Goal: Task Accomplishment & Management: Manage account settings

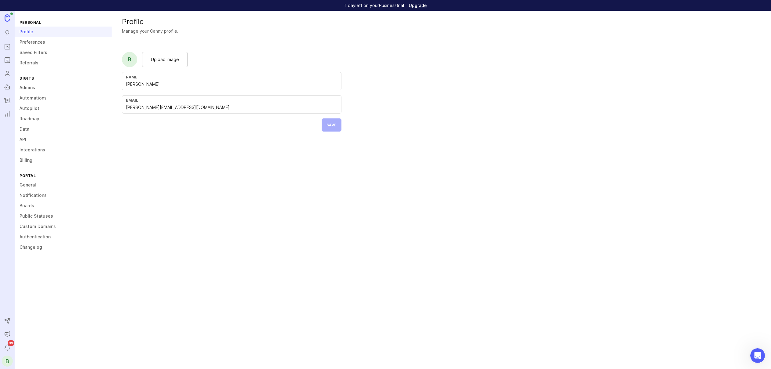
click at [24, 85] on link "Admins" at bounding box center [63, 87] width 97 height 10
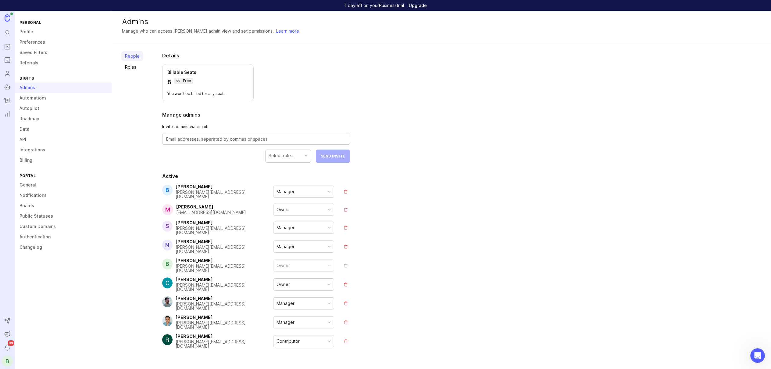
click at [228, 137] on textarea at bounding box center [256, 139] width 180 height 7
type textarea "[EMAIL_ADDRESS][DOMAIN_NAME]"
click at [294, 153] on div "Select role..." at bounding box center [288, 156] width 45 height 12
click at [334, 159] on button "Send Invite" at bounding box center [333, 155] width 34 height 13
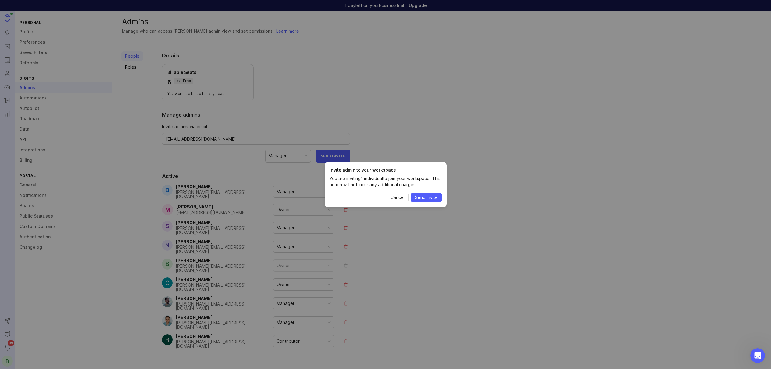
click at [423, 197] on span "Send invite" at bounding box center [426, 197] width 23 height 6
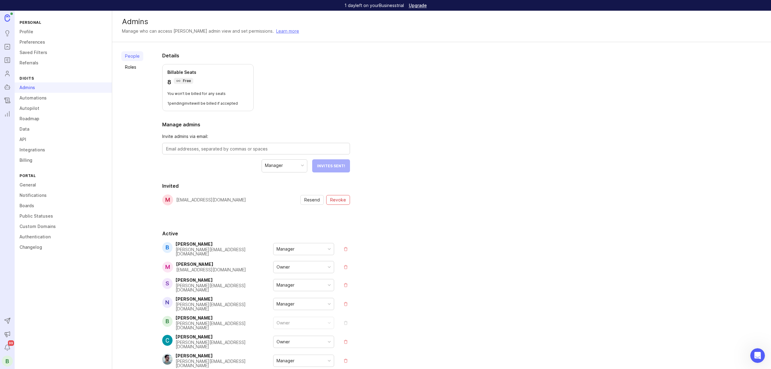
click at [9, 100] on icon "Changelog" at bounding box center [7, 100] width 7 height 7
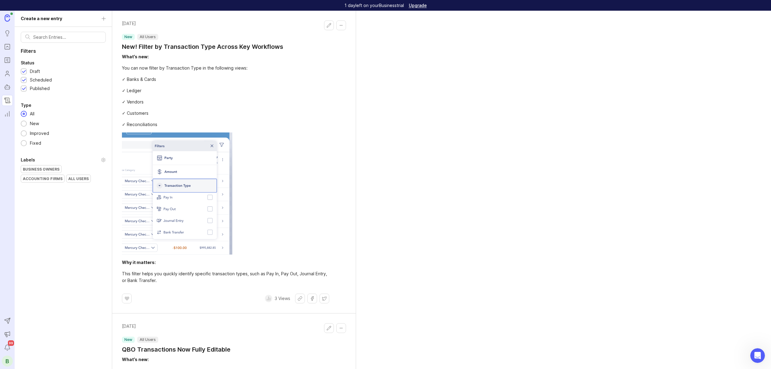
click at [257, 98] on div "What’s new: You can now filter by Transaction Type in the following views: ✓ Ba…" at bounding box center [225, 168] width 207 height 230
click at [331, 28] on button "Edit changelog entry" at bounding box center [329, 25] width 10 height 10
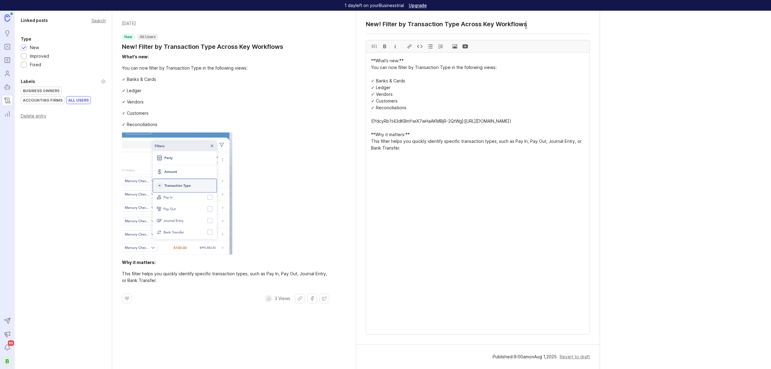
click at [373, 48] on div "H1" at bounding box center [374, 46] width 10 height 12
click at [400, 59] on textarea "# **What’s new:** You can now filter by Transaction Type in the following views…" at bounding box center [477, 192] width 223 height 281
click at [373, 61] on textarea "# **What’s new:** You can now filter by Transaction Type in the following views…" at bounding box center [477, 192] width 223 height 281
drag, startPoint x: 398, startPoint y: 60, endPoint x: 356, endPoint y: 60, distance: 41.8
click at [359, 59] on div "New! Filter by Transaction Type Across Key Workflows H1 > blockquote **What’s n…" at bounding box center [478, 178] width 244 height 334
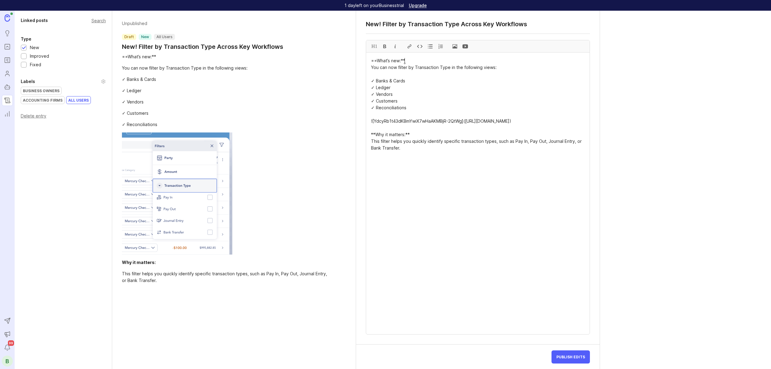
click at [409, 61] on textarea "==What’s new:** You can now filter by Transaction Type in the following views: …" at bounding box center [477, 192] width 223 height 281
click at [420, 46] on div at bounding box center [420, 46] width 10 height 12
click at [405, 58] on textarea "What’s new: You can now filter by Transaction Type in the following views: ✓ Ba…" at bounding box center [477, 192] width 223 height 281
drag, startPoint x: 405, startPoint y: 58, endPoint x: 361, endPoint y: 56, distance: 43.6
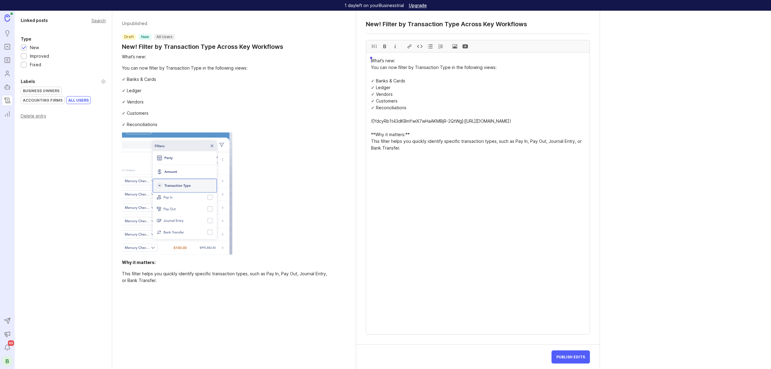
click at [361, 56] on div "New! Filter by Transaction Type Across Key Workflows H1 What’s new: You can now…" at bounding box center [478, 178] width 244 height 334
click at [421, 43] on div at bounding box center [420, 46] width 10 height 12
click at [409, 101] on textarea "`What’s new:` You can now filter by Transaction Type in the following views: ✓ …" at bounding box center [477, 192] width 223 height 281
drag, startPoint x: 398, startPoint y: 60, endPoint x: 375, endPoint y: 58, distance: 22.9
click at [375, 58] on textarea "`What’s new:` You can now filter by Transaction Type in the following views: ✓ …" at bounding box center [477, 192] width 223 height 281
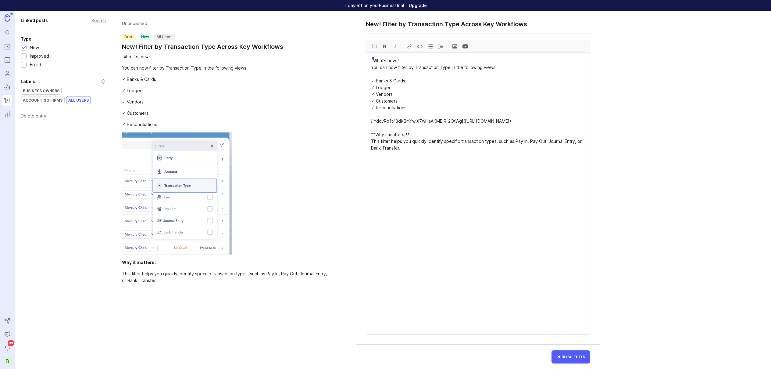
click at [395, 62] on textarea "`What’s new:` You can now filter by Transaction Type in the following views: ✓ …" at bounding box center [477, 192] width 223 height 281
drag, startPoint x: 374, startPoint y: 60, endPoint x: 398, endPoint y: 59, distance: 23.5
click at [398, 59] on textarea "`What’s new:` You can now filter by Transaction Type in the following views: ✓ …" at bounding box center [477, 192] width 223 height 281
click at [384, 46] on div at bounding box center [385, 46] width 10 height 12
click at [377, 61] on textarea "`**What’s new:**` You can now filter by Transaction Type in the following views…" at bounding box center [477, 192] width 223 height 281
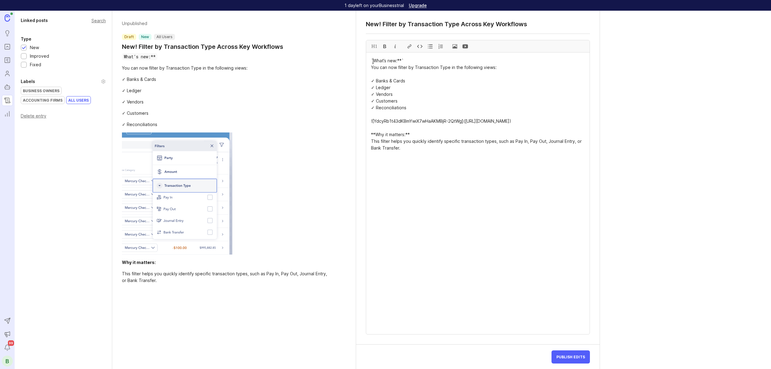
click at [400, 60] on textarea "`What’s new:**` You can now filter by Transaction Type in the following views: …" at bounding box center [477, 192] width 223 height 281
drag, startPoint x: 409, startPoint y: 60, endPoint x: 373, endPoint y: 52, distance: 37.4
click at [373, 52] on textarea "`What’s new:` You can now filter by Transaction Type in the following views: ✓ …" at bounding box center [477, 192] width 223 height 281
click at [382, 49] on div at bounding box center [385, 46] width 10 height 12
click at [415, 63] on textarea "**`What’s new:`** You can now filter by Transaction Type in the following views…" at bounding box center [477, 192] width 223 height 281
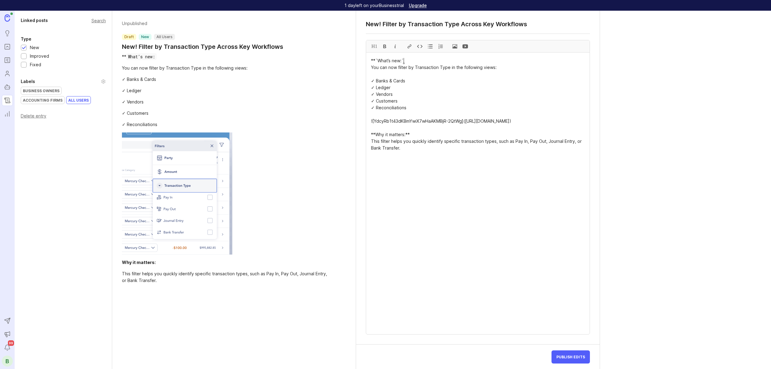
click at [376, 59] on textarea "**`What’s new:` You can now filter by Transaction Type in the following views: …" at bounding box center [477, 192] width 223 height 281
click at [410, 210] on textarea "`What’s new:` You can now filter by Transaction Type in the following views: ✓ …" at bounding box center [477, 192] width 223 height 281
click at [409, 143] on textarea "`What’s new:` You can now filter by Transaction Type in the following views: ✓ …" at bounding box center [477, 192] width 223 height 281
click at [374, 140] on textarea "`What’s new:` You can now filter by Transaction Type in the following views: ✓ …" at bounding box center [477, 192] width 223 height 281
drag, startPoint x: 404, startPoint y: 142, endPoint x: 358, endPoint y: 138, distance: 45.9
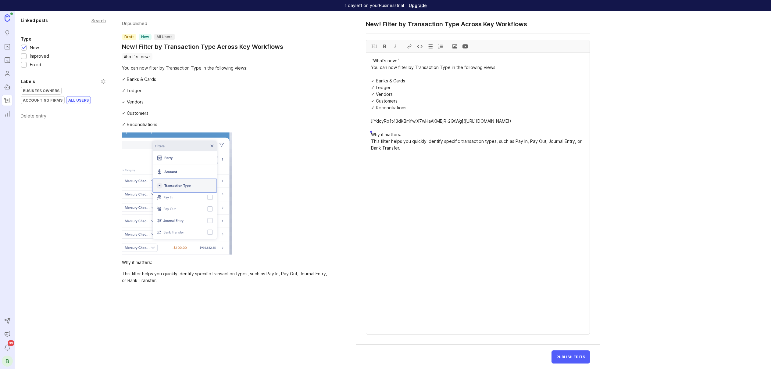
click at [359, 137] on div "New! Filter by Transaction Type Across Key Workflows H1 `What’s new:` You can n…" at bounding box center [478, 178] width 244 height 334
click at [420, 44] on div at bounding box center [420, 46] width 10 height 12
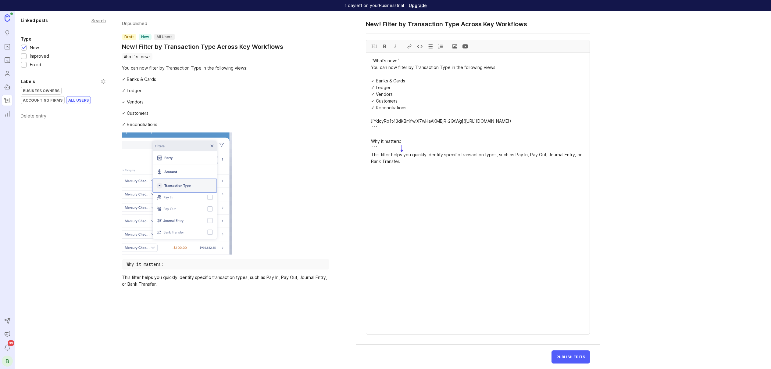
click at [380, 141] on textarea "`What’s new:` You can now filter by Transaction Type in the following views: ✓ …" at bounding box center [477, 192] width 223 height 281
click at [402, 61] on textarea "`What’s new:` You can now filter by Transaction Type in the following views: ✓ …" at bounding box center [477, 192] width 223 height 281
drag, startPoint x: 419, startPoint y: 61, endPoint x: 369, endPoint y: 58, distance: 50.1
click at [369, 58] on textarea "What’s new: You can now filter by Transaction Type in the following views: ✓ Ba…" at bounding box center [477, 192] width 223 height 281
click at [423, 45] on div at bounding box center [420, 46] width 10 height 12
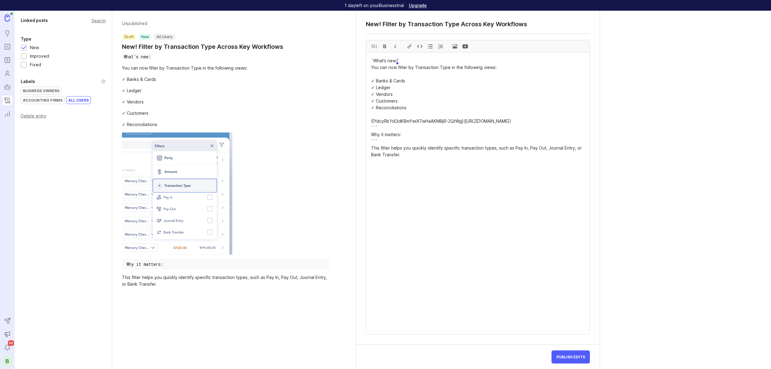
click at [374, 59] on textarea "`What’s new:` You can now filter by Transaction Type in the following views: ✓ …" at bounding box center [477, 192] width 223 height 281
drag, startPoint x: 392, startPoint y: 144, endPoint x: 369, endPoint y: 128, distance: 27.6
click at [369, 128] on textarea "`What’s new:` You can now filter by Transaction Type in the following views: ✓ …" at bounding box center [477, 192] width 223 height 281
click at [385, 143] on textarea "`What’s new:` You can now filter by Transaction Type in the following views: ✓ …" at bounding box center [477, 192] width 223 height 281
click at [401, 149] on textarea "`What’s new:` You can now filter by Transaction Type in the following views: ✓ …" at bounding box center [477, 192] width 223 height 281
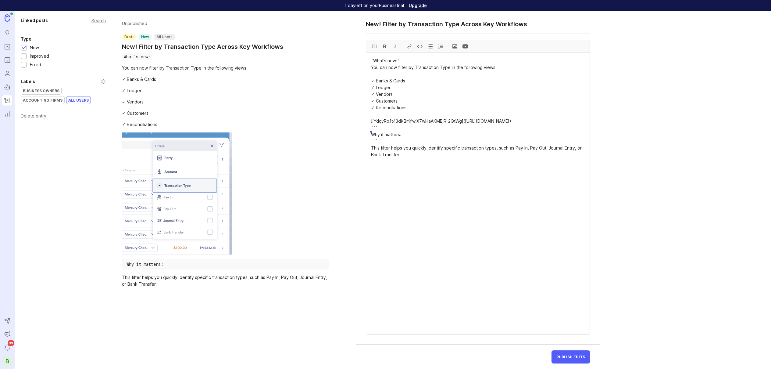
drag, startPoint x: 391, startPoint y: 147, endPoint x: 366, endPoint y: 130, distance: 30.3
click at [366, 130] on textarea "`What’s new:` You can now filter by Transaction Type in the following views: ✓ …" at bounding box center [477, 192] width 223 height 281
click at [413, 145] on textarea "`What’s new:` You can now filter by Transaction Type in the following views: ✓ …" at bounding box center [477, 192] width 223 height 281
click at [384, 148] on textarea "`What’s new:` You can now filter by Transaction Type in the following views: ✓ …" at bounding box center [477, 192] width 223 height 281
drag, startPoint x: 384, startPoint y: 148, endPoint x: 366, endPoint y: 134, distance: 22.1
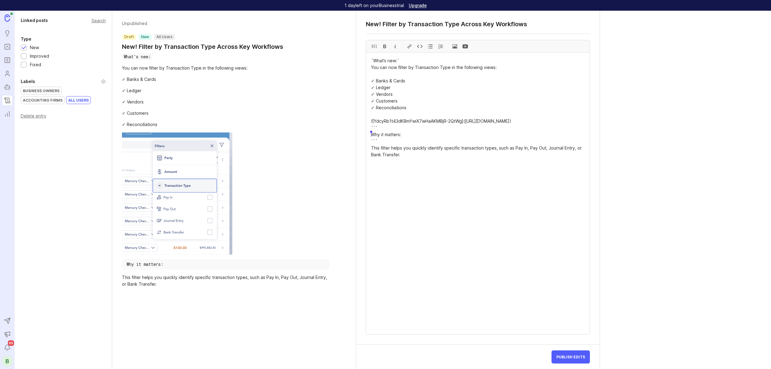
click at [366, 134] on textarea "`What’s new:` You can now filter by Transaction Type in the following views: ✓ …" at bounding box center [477, 192] width 223 height 281
click at [404, 59] on textarea "`What’s new:` You can now filter by Transaction Type in the following views: ✓ …" at bounding box center [477, 192] width 223 height 281
drag, startPoint x: 404, startPoint y: 59, endPoint x: 369, endPoint y: 54, distance: 35.4
click at [369, 54] on textarea "`What’s new:` You can now filter by Transaction Type in the following views: ✓ …" at bounding box center [477, 192] width 223 height 281
paste textarea "`` Why it matters: ```"
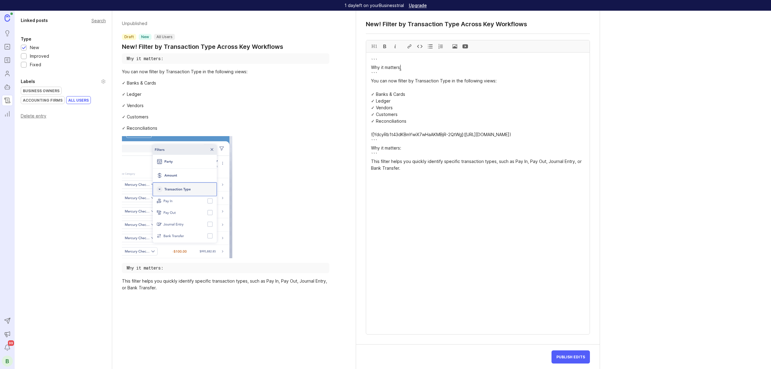
click at [399, 69] on textarea "``` Why it matters: ``` You can now filter by Transaction Type in the following…" at bounding box center [477, 192] width 223 height 281
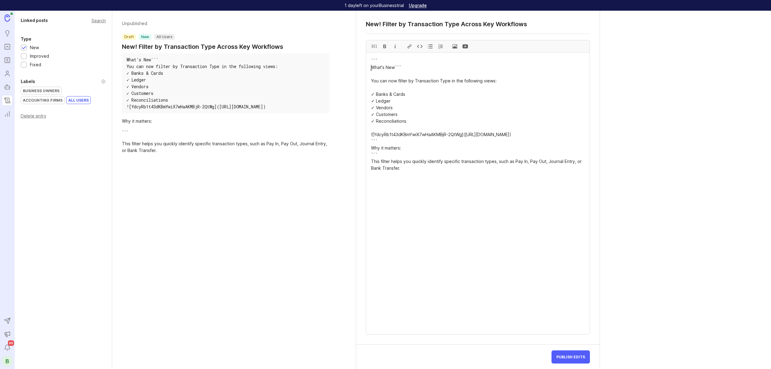
click at [370, 67] on textarea "``` What's New``` You can now filter by Transaction Type in the following views…" at bounding box center [477, 192] width 223 height 281
click at [395, 67] on textarea "``` What's New``` You can now filter by Transaction Type in the following views…" at bounding box center [477, 192] width 223 height 281
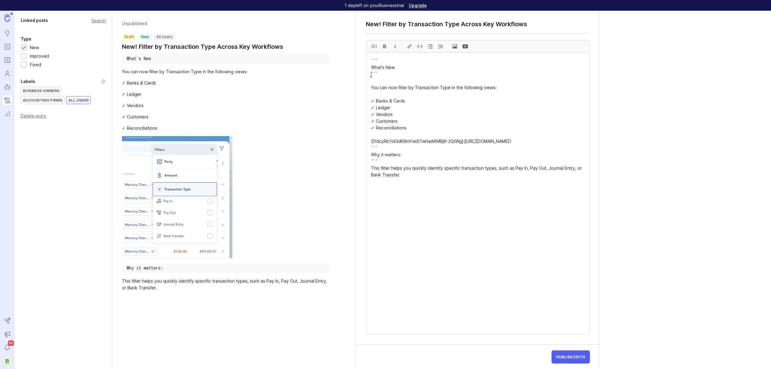
click at [387, 195] on textarea "``` What's New ``` You can now filter by Transaction Type in the following view…" at bounding box center [477, 192] width 223 height 281
type textarea "``` What's New ``` You can now filter by Transaction Type in the following view…"
click at [648, 121] on div "Linked posts Search Type New Improved Fixed Labels Business Owners Accounting F…" at bounding box center [393, 190] width 756 height 358
click at [8, 97] on icon "Changelog" at bounding box center [7, 100] width 7 height 7
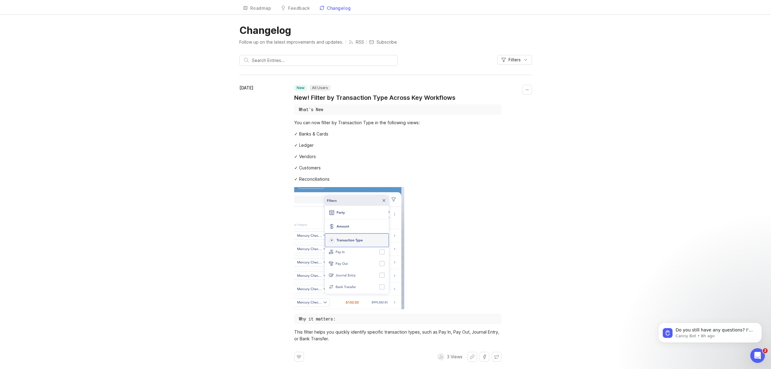
scroll to position [15, 0]
click at [454, 166] on div "✓ Customers" at bounding box center [397, 168] width 207 height 7
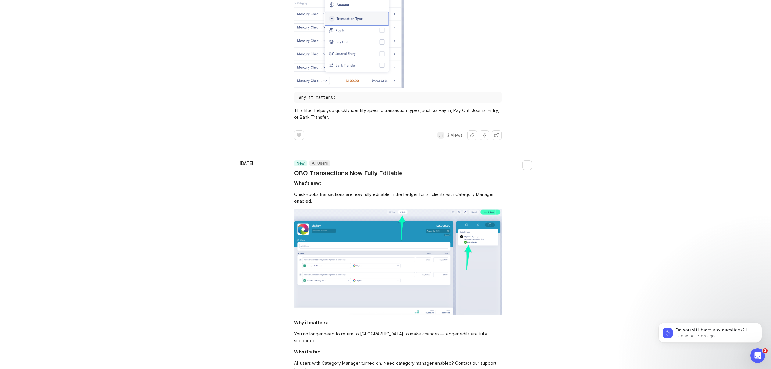
scroll to position [234, 0]
